Goal: Task Accomplishment & Management: Manage account settings

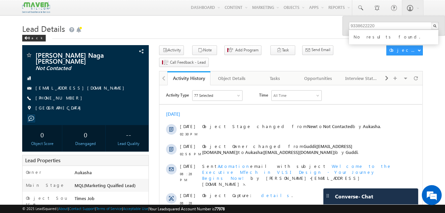
click at [198, 28] on h1 "Lead Details" at bounding box center [222, 28] width 401 height 13
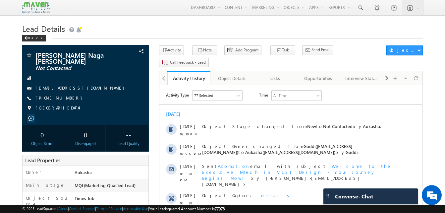
click at [213, 30] on h1 "Lead Details" at bounding box center [222, 28] width 401 height 13
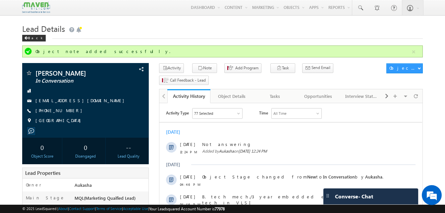
click at [132, 27] on h1 "Lead Details" at bounding box center [222, 28] width 401 height 13
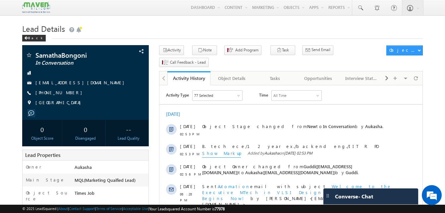
click at [114, 23] on h1 "Lead Details" at bounding box center [222, 28] width 401 height 13
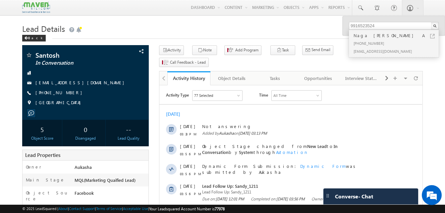
click at [197, 33] on h1 "Lead Details" at bounding box center [222, 28] width 401 height 13
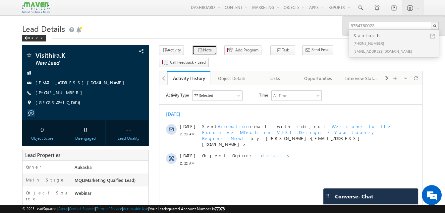
click at [208, 52] on button "Note" at bounding box center [204, 50] width 25 height 10
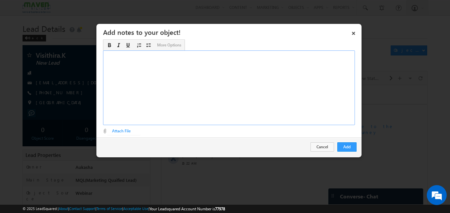
click at [224, 75] on div "Rich Text Editor, Description-inline-editor-div" at bounding box center [229, 87] width 252 height 75
click at [348, 150] on button "Add" at bounding box center [347, 146] width 19 height 9
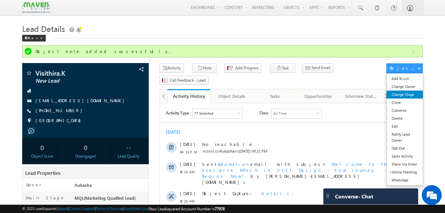
click at [408, 95] on link "Change Stage" at bounding box center [405, 95] width 36 height 8
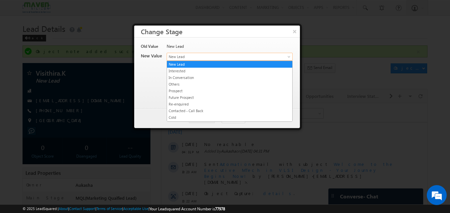
click at [215, 59] on span "New Lead" at bounding box center [218, 57] width 103 height 6
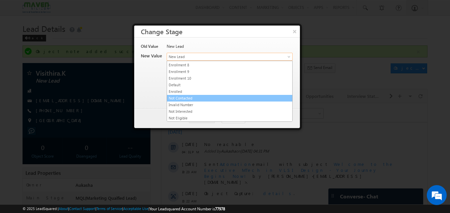
click at [181, 95] on li "Not Contacted" at bounding box center [229, 98] width 125 height 7
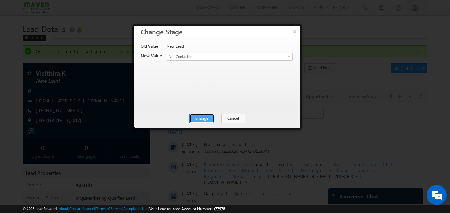
click at [199, 117] on button "Change" at bounding box center [201, 118] width 25 height 9
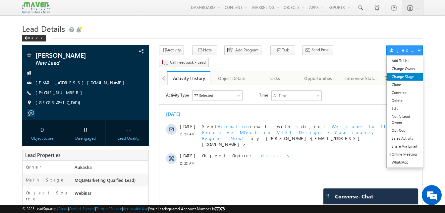
click at [406, 76] on link "Change Stage" at bounding box center [405, 77] width 36 height 8
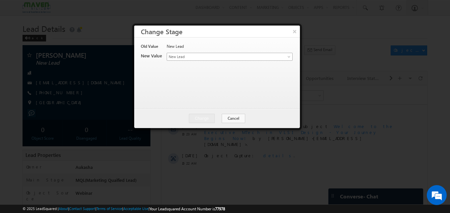
click at [291, 56] on span at bounding box center [289, 57] width 5 height 5
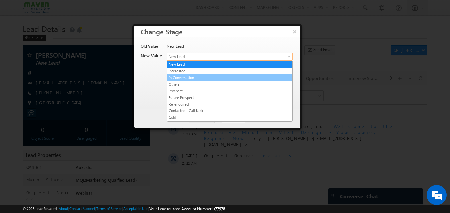
scroll to position [125, 0]
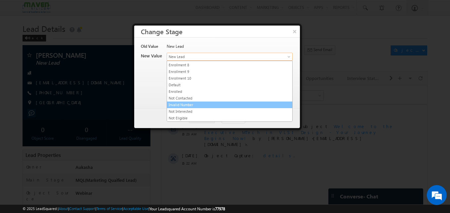
click at [196, 106] on link "Invalid Number" at bounding box center [229, 105] width 125 height 6
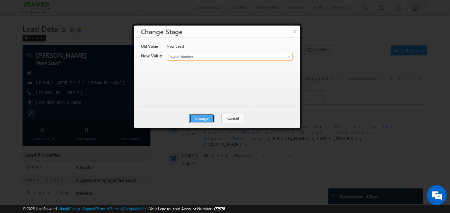
click at [206, 118] on button "Change" at bounding box center [201, 118] width 25 height 9
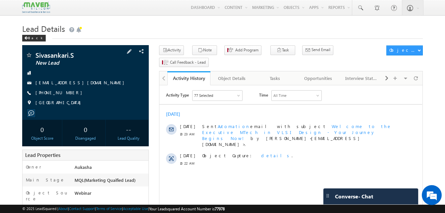
click at [67, 93] on div "[PHONE_NUMBER]" at bounding box center [86, 93] width 120 height 7
copy div "[PHONE_NUMBER]"
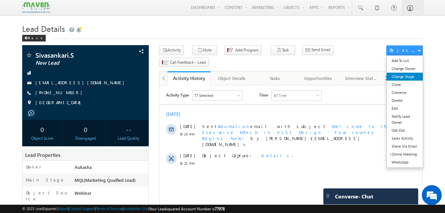
click at [405, 78] on link "Change Stage" at bounding box center [405, 77] width 36 height 8
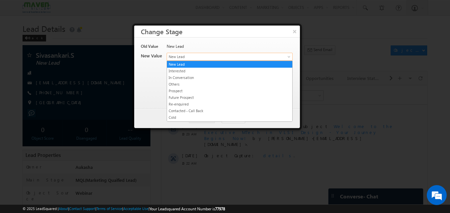
click at [220, 56] on span "New Lead" at bounding box center [218, 57] width 103 height 6
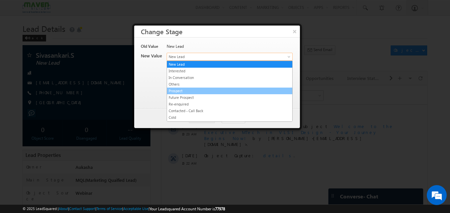
scroll to position [125, 0]
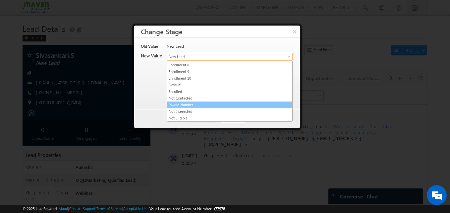
click at [192, 104] on link "Invalid Number" at bounding box center [229, 105] width 125 height 6
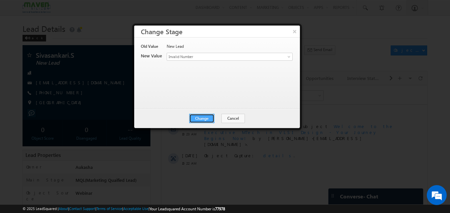
click at [207, 114] on button "Change" at bounding box center [201, 118] width 25 height 9
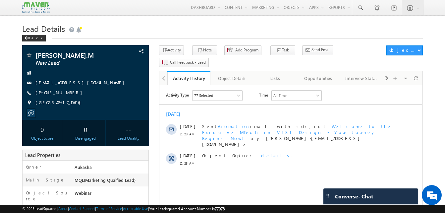
drag, startPoint x: 0, startPoint y: 0, endPoint x: 8, endPoint y: 63, distance: 63.8
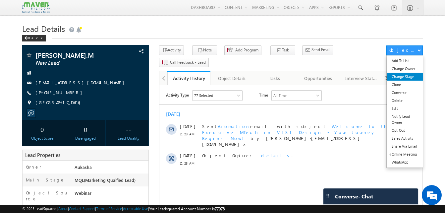
click at [413, 74] on link "Change Stage" at bounding box center [405, 77] width 36 height 8
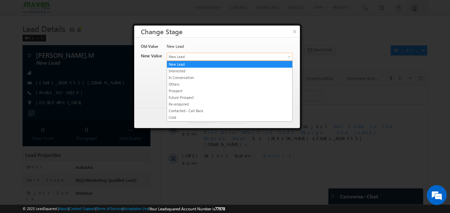
click at [189, 59] on span "New Lead" at bounding box center [218, 57] width 103 height 6
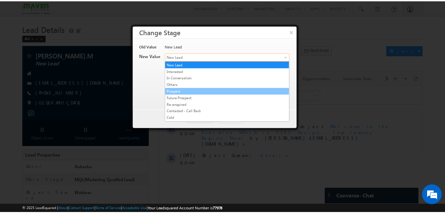
scroll to position [125, 0]
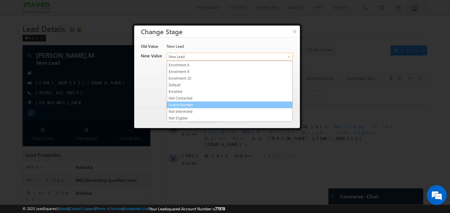
click at [198, 105] on link "Invalid Number" at bounding box center [229, 105] width 125 height 6
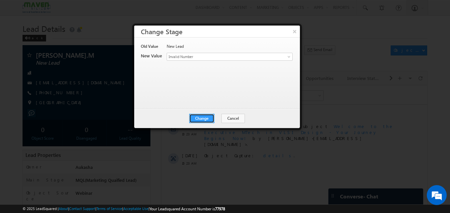
drag, startPoint x: 199, startPoint y: 117, endPoint x: 242, endPoint y: -8, distance: 132.5
click at [206, 122] on button "Change" at bounding box center [201, 118] width 25 height 9
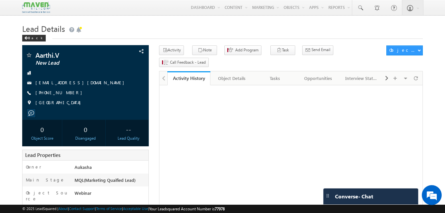
click at [185, 37] on div "Back" at bounding box center [222, 36] width 401 height 4
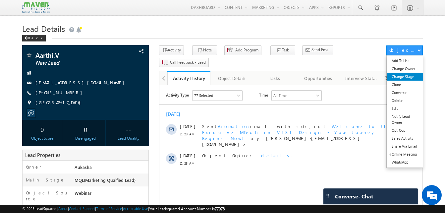
click at [405, 78] on link "Change Stage" at bounding box center [405, 77] width 36 height 8
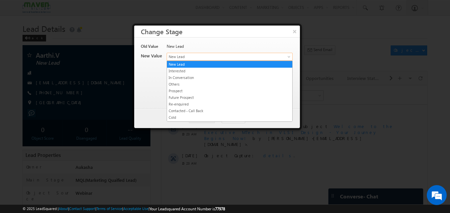
click at [218, 55] on span "New Lead" at bounding box center [218, 57] width 103 height 6
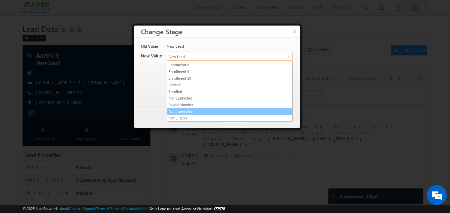
click at [190, 109] on link "Not Interested" at bounding box center [229, 111] width 125 height 6
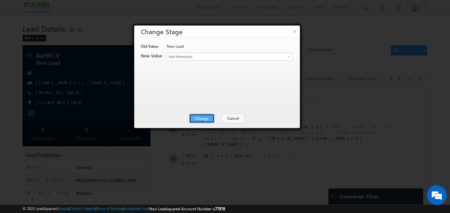
click at [195, 116] on button "Change" at bounding box center [201, 118] width 25 height 9
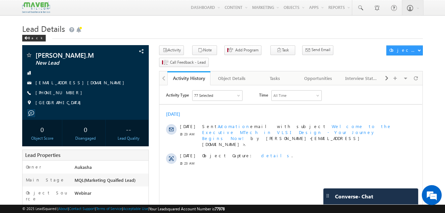
click at [126, 30] on h1 "Lead Details" at bounding box center [222, 28] width 401 height 13
drag, startPoint x: 72, startPoint y: 97, endPoint x: 68, endPoint y: 94, distance: 5.4
click at [68, 94] on div "[PERSON_NAME].M New Lead [EMAIL_ADDRESS][DOMAIN_NAME] [PHONE_NUMBER]" at bounding box center [86, 81] width 120 height 58
drag, startPoint x: 74, startPoint y: 94, endPoint x: 68, endPoint y: 93, distance: 6.1
click at [68, 93] on div "+91-9626648968" at bounding box center [86, 93] width 120 height 7
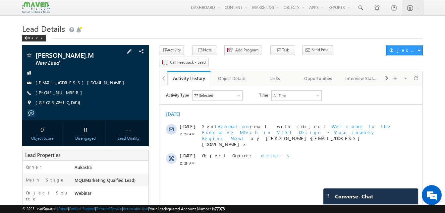
copy div "+91-9626648968"
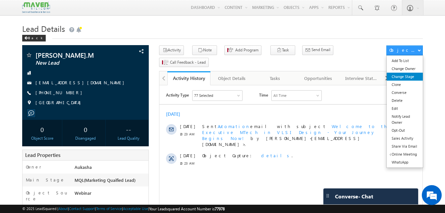
click at [411, 75] on link "Change Stage" at bounding box center [405, 77] width 36 height 8
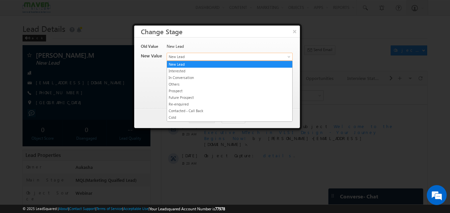
click at [242, 56] on span "New Lead" at bounding box center [218, 57] width 103 height 6
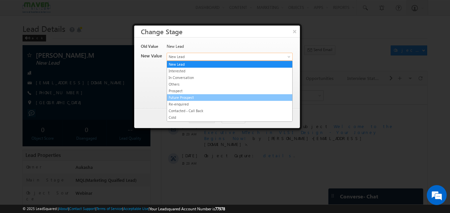
scroll to position [125, 0]
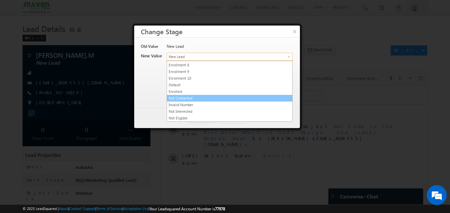
click at [202, 95] on link "Not Contacted" at bounding box center [229, 98] width 125 height 6
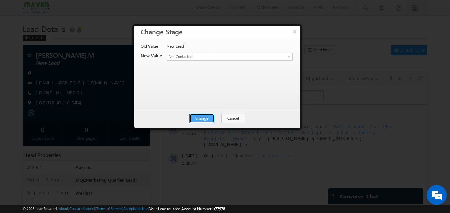
click at [209, 121] on button "Change" at bounding box center [201, 118] width 25 height 9
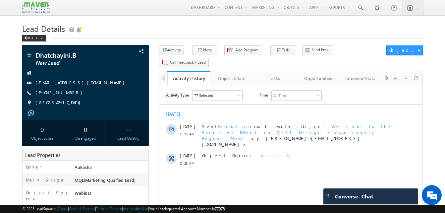
click at [155, 25] on h1 "Lead Details" at bounding box center [222, 28] width 401 height 13
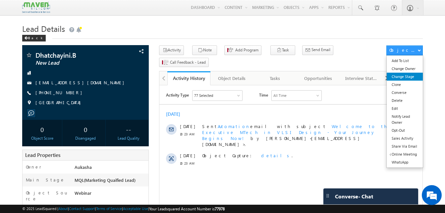
click at [414, 77] on link "Change Stage" at bounding box center [405, 77] width 36 height 8
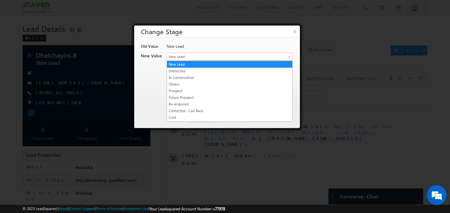
click at [243, 59] on span "New Lead" at bounding box center [218, 57] width 103 height 6
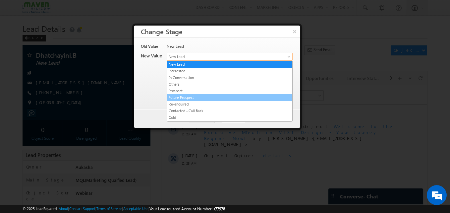
scroll to position [125, 0]
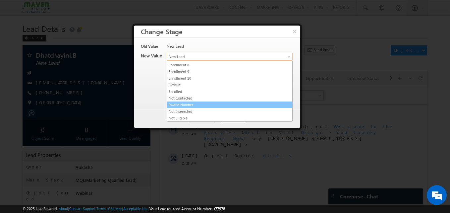
click at [206, 102] on link "Invalid Number" at bounding box center [229, 105] width 125 height 6
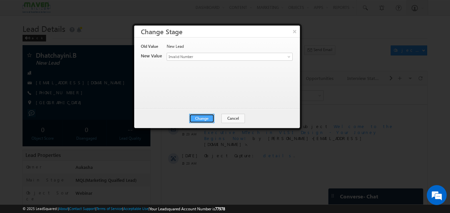
click at [206, 114] on button "Change" at bounding box center [201, 118] width 25 height 9
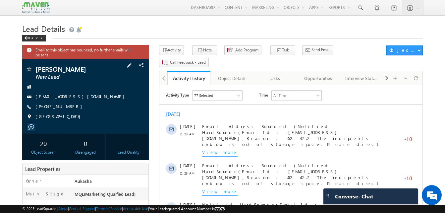
drag, startPoint x: 71, startPoint y: 106, endPoint x: 67, endPoint y: 107, distance: 4.4
click at [67, 107] on div "[PHONE_NUMBER]" at bounding box center [86, 106] width 120 height 7
copy div "[PHONE_NUMBER]"
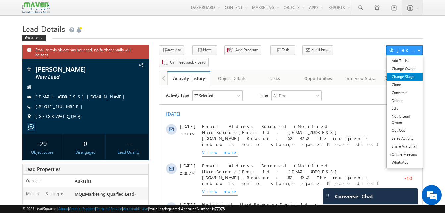
click at [411, 75] on link "Change Stage" at bounding box center [405, 77] width 36 height 8
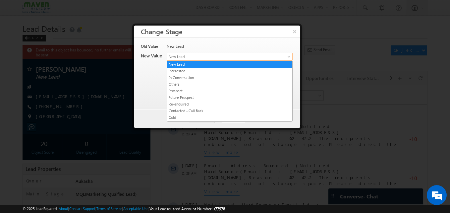
click at [216, 59] on span "New Lead" at bounding box center [218, 57] width 103 height 6
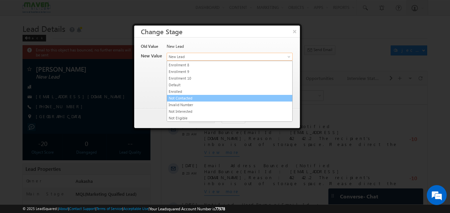
click at [191, 101] on link "Not Contacted" at bounding box center [229, 98] width 125 height 6
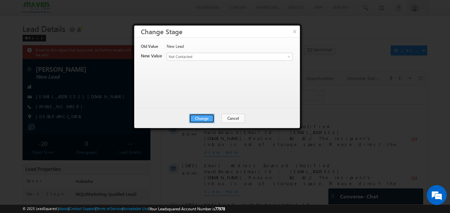
click at [202, 118] on button "Change" at bounding box center [201, 118] width 25 height 9
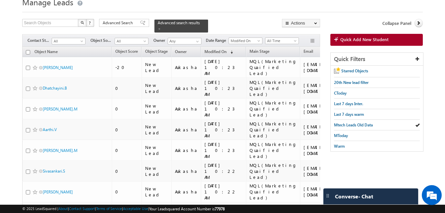
scroll to position [27, 0]
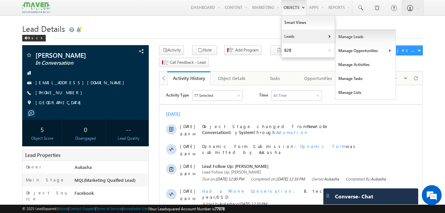
click at [347, 40] on link "Manage Leads" at bounding box center [366, 37] width 61 height 14
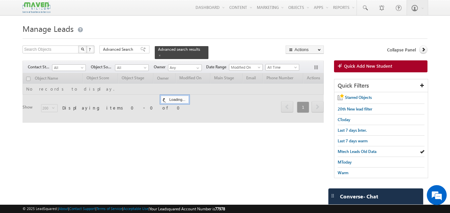
click at [234, 42] on form "Manage Leads Search Objects X ? 0 results found Advanced Search Advanced Search…" at bounding box center [225, 103] width 405 height 163
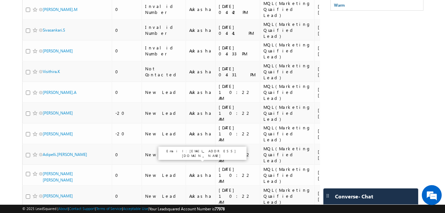
scroll to position [165, 0]
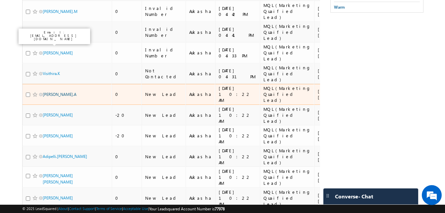
click at [51, 92] on link "Akila.A" at bounding box center [60, 94] width 34 height 5
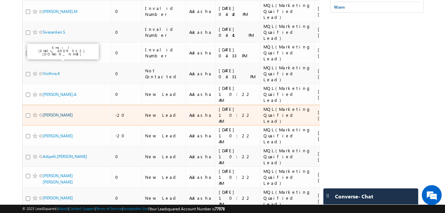
scroll to position [0, 0]
click at [56, 112] on link "Thota Pravalika" at bounding box center [58, 114] width 30 height 5
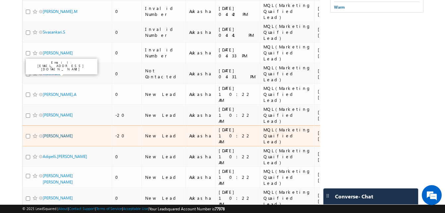
click at [61, 133] on link "Marupaka Supriya" at bounding box center [58, 135] width 30 height 5
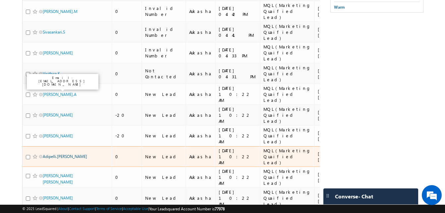
click at [60, 154] on link "Adipelli.[PERSON_NAME]" at bounding box center [65, 156] width 44 height 5
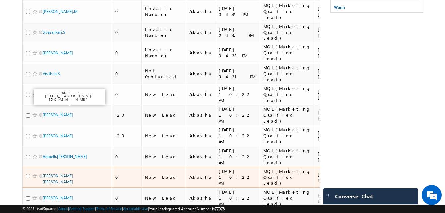
click at [62, 173] on link "Kamble Pritam Ramesh" at bounding box center [58, 178] width 30 height 11
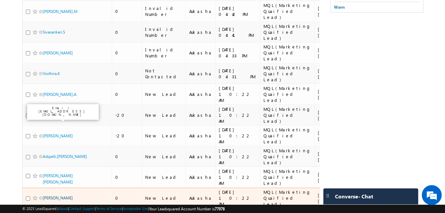
click at [60, 195] on link "Saurabh Kori" at bounding box center [58, 197] width 30 height 5
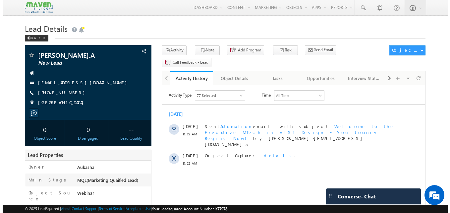
scroll to position [0, 0]
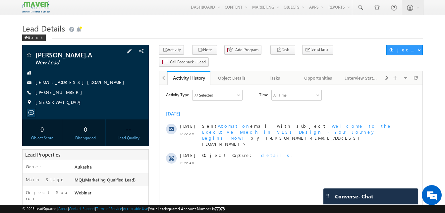
click at [68, 93] on div "+91-9788157286" at bounding box center [86, 92] width 120 height 7
copy div "+91-9788157286"
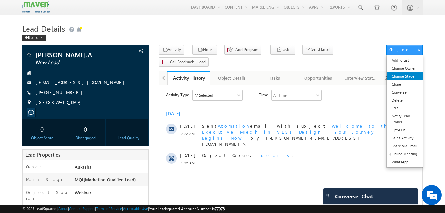
click at [411, 79] on link "Change Stage" at bounding box center [405, 76] width 36 height 8
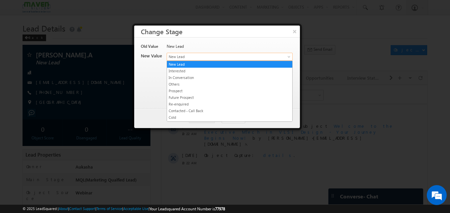
click at [229, 55] on span "New Lead" at bounding box center [218, 57] width 103 height 6
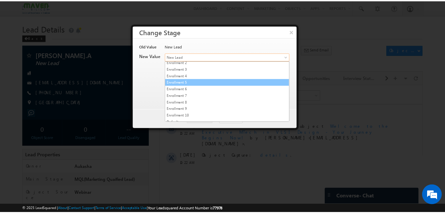
scroll to position [125, 0]
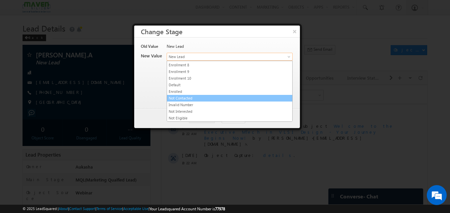
click at [192, 97] on link "Not Contacted" at bounding box center [229, 98] width 125 height 6
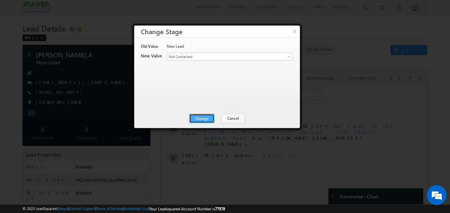
click at [200, 116] on button "Change" at bounding box center [201, 118] width 25 height 9
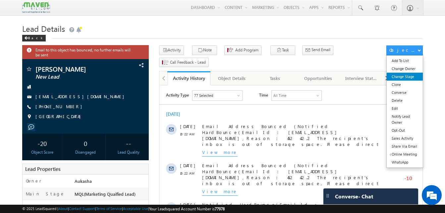
click at [414, 75] on link "Change Stage" at bounding box center [405, 77] width 36 height 8
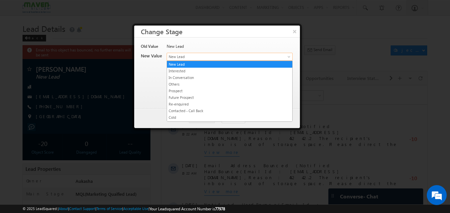
click at [237, 53] on link "New Lead" at bounding box center [230, 57] width 126 height 8
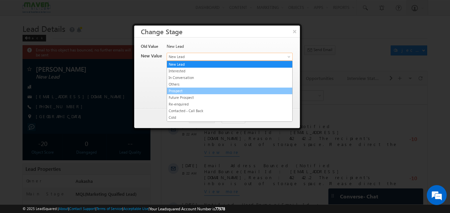
scroll to position [125, 0]
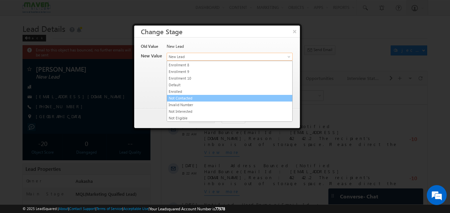
click at [203, 100] on link "Not Contacted" at bounding box center [229, 98] width 125 height 6
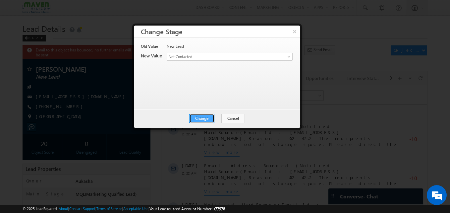
click at [204, 117] on button "Change" at bounding box center [201, 118] width 25 height 9
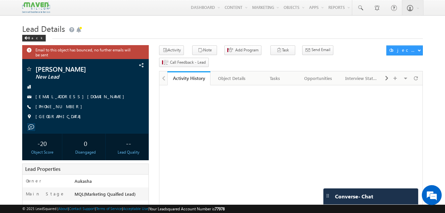
click at [115, 26] on h1 "Lead Details" at bounding box center [222, 28] width 401 height 13
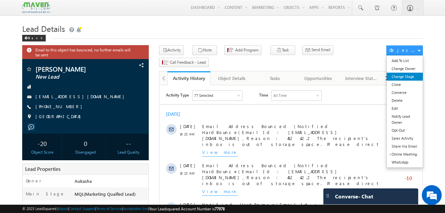
click at [404, 76] on link "Change Stage" at bounding box center [405, 77] width 36 height 8
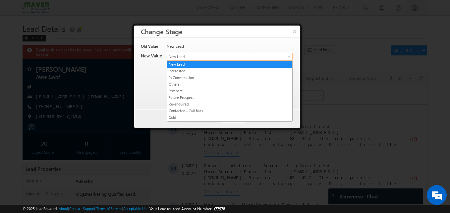
drag, startPoint x: 198, startPoint y: 59, endPoint x: 223, endPoint y: 100, distance: 48.2
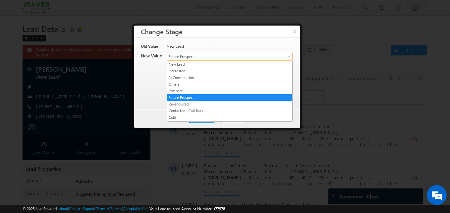
drag, startPoint x: 206, startPoint y: 59, endPoint x: 223, endPoint y: 74, distance: 22.8
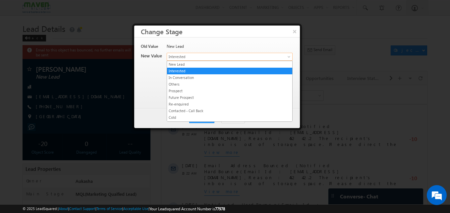
click at [214, 58] on span "Interested" at bounding box center [218, 57] width 103 height 6
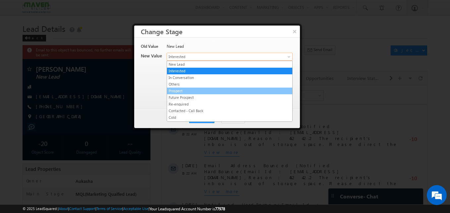
scroll to position [125, 0]
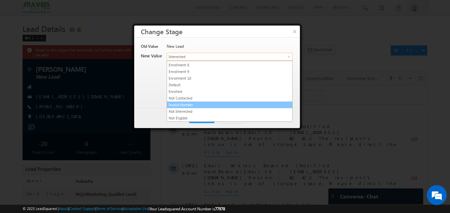
click at [184, 104] on link "Invalid Number" at bounding box center [229, 105] width 125 height 6
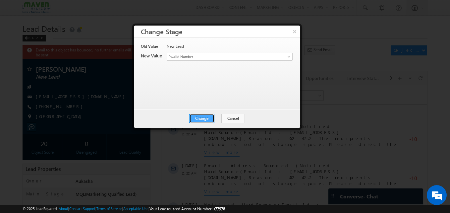
click at [198, 117] on button "Change" at bounding box center [201, 118] width 25 height 9
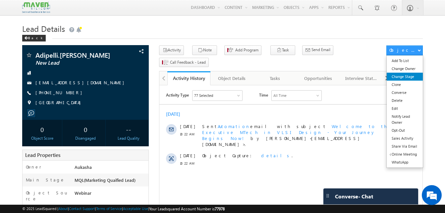
click at [405, 74] on link "Change Stage" at bounding box center [405, 77] width 36 height 8
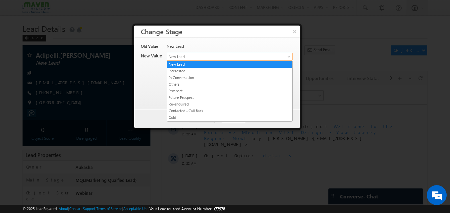
click at [226, 56] on span "New Lead" at bounding box center [218, 57] width 103 height 6
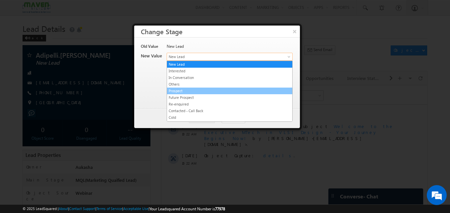
scroll to position [125, 0]
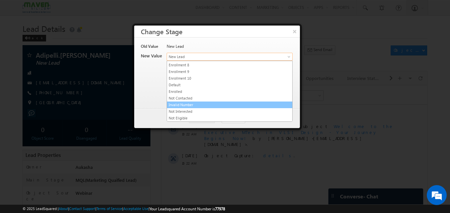
click at [188, 103] on link "Invalid Number" at bounding box center [229, 105] width 125 height 6
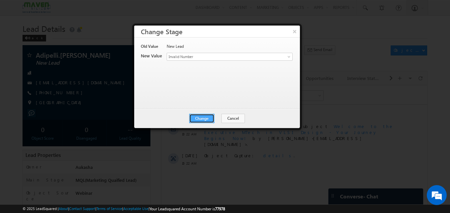
click at [200, 114] on button "Change" at bounding box center [201, 118] width 25 height 9
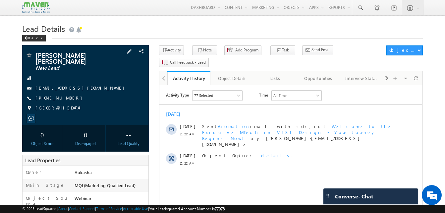
click at [67, 95] on div "[PHONE_NUMBER]" at bounding box center [86, 98] width 120 height 7
copy div "[PHONE_NUMBER]"
